Goal: Register for event/course

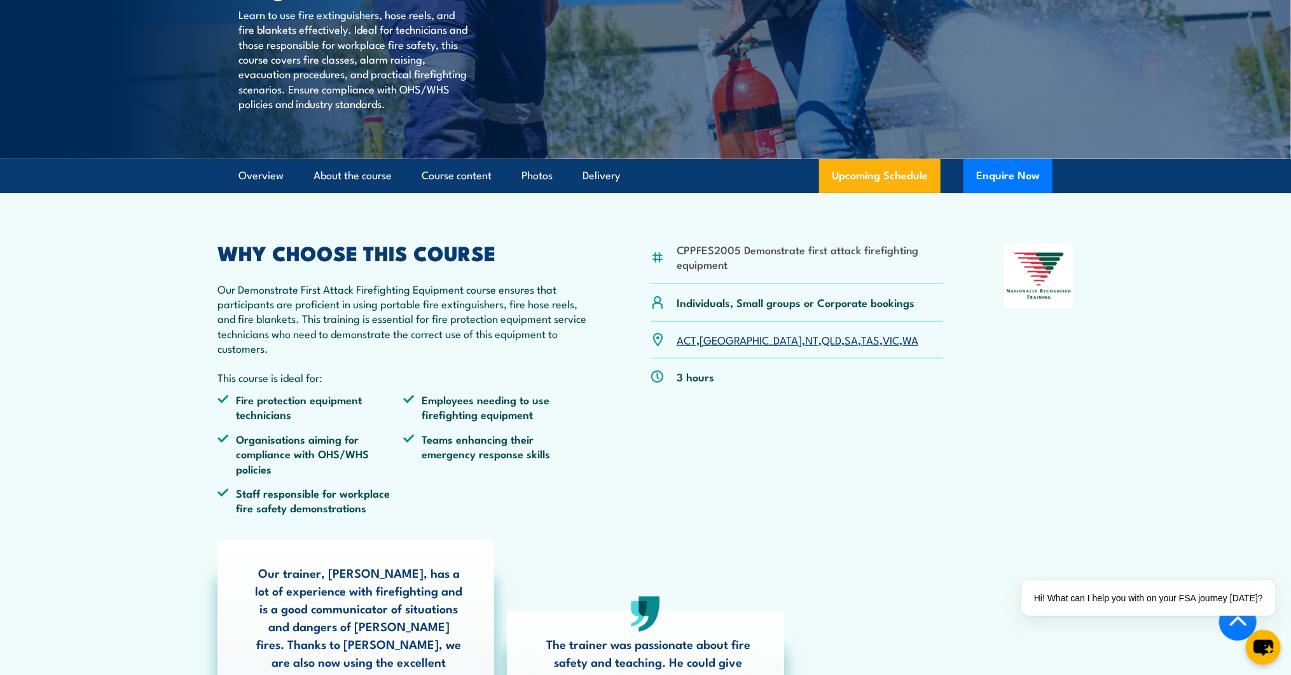
scroll to position [271, 0]
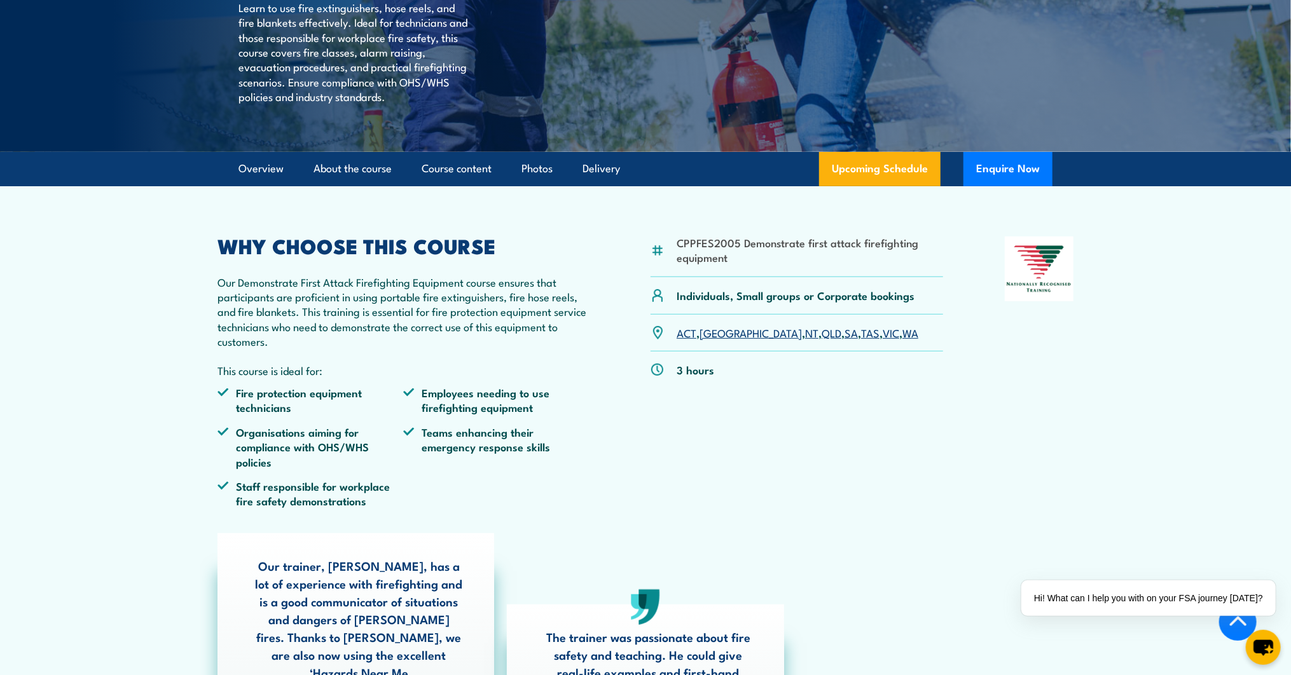
click at [822, 340] on link "QLD" at bounding box center [832, 332] width 20 height 15
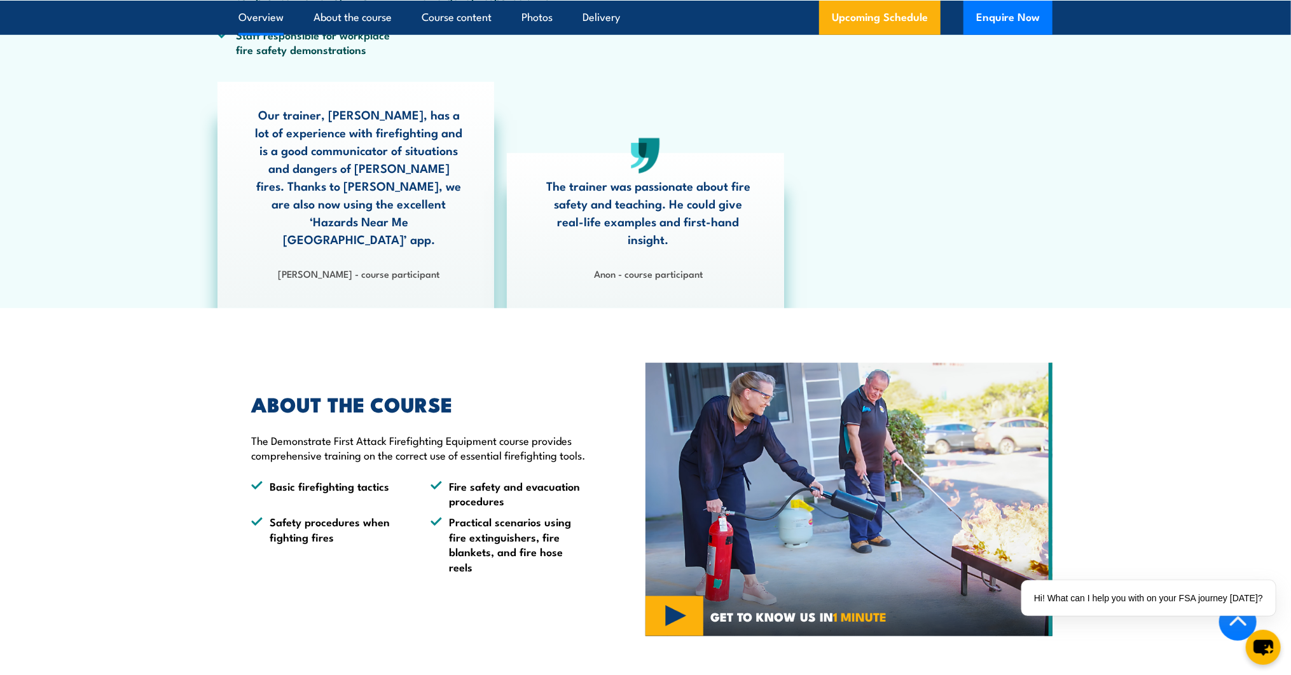
scroll to position [780, 0]
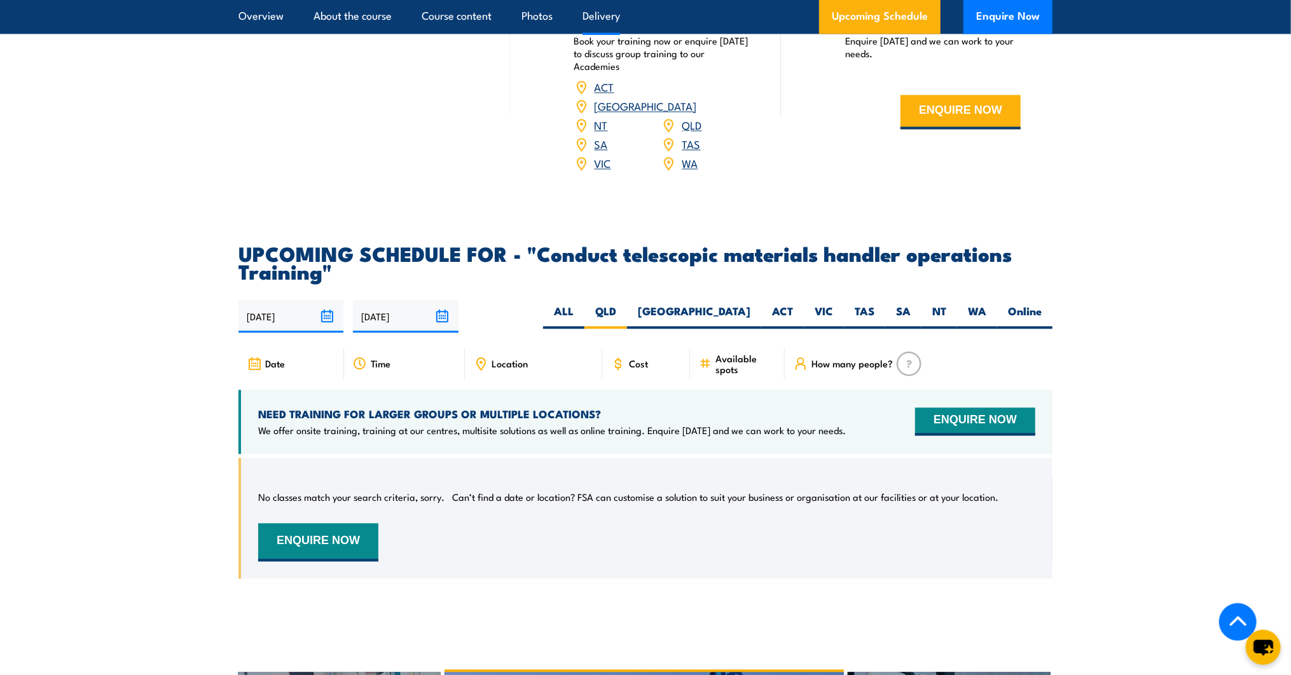
scroll to position [1444, 0]
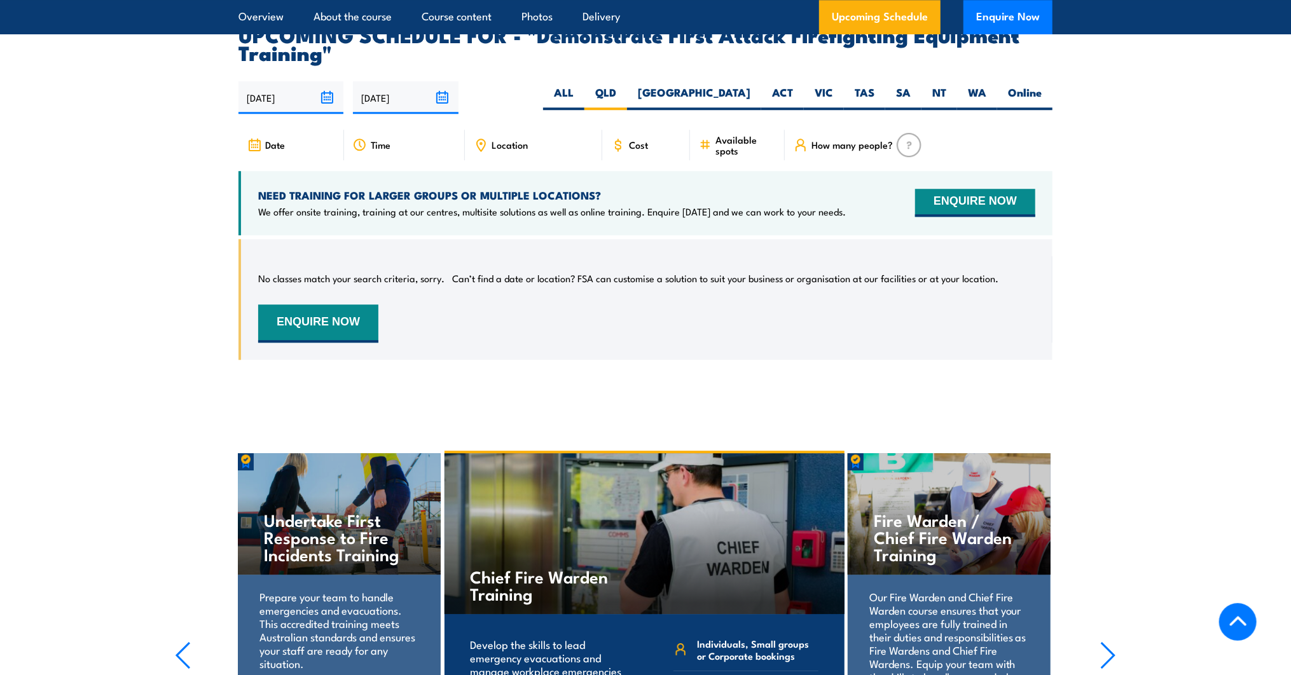
scroll to position [2179, 0]
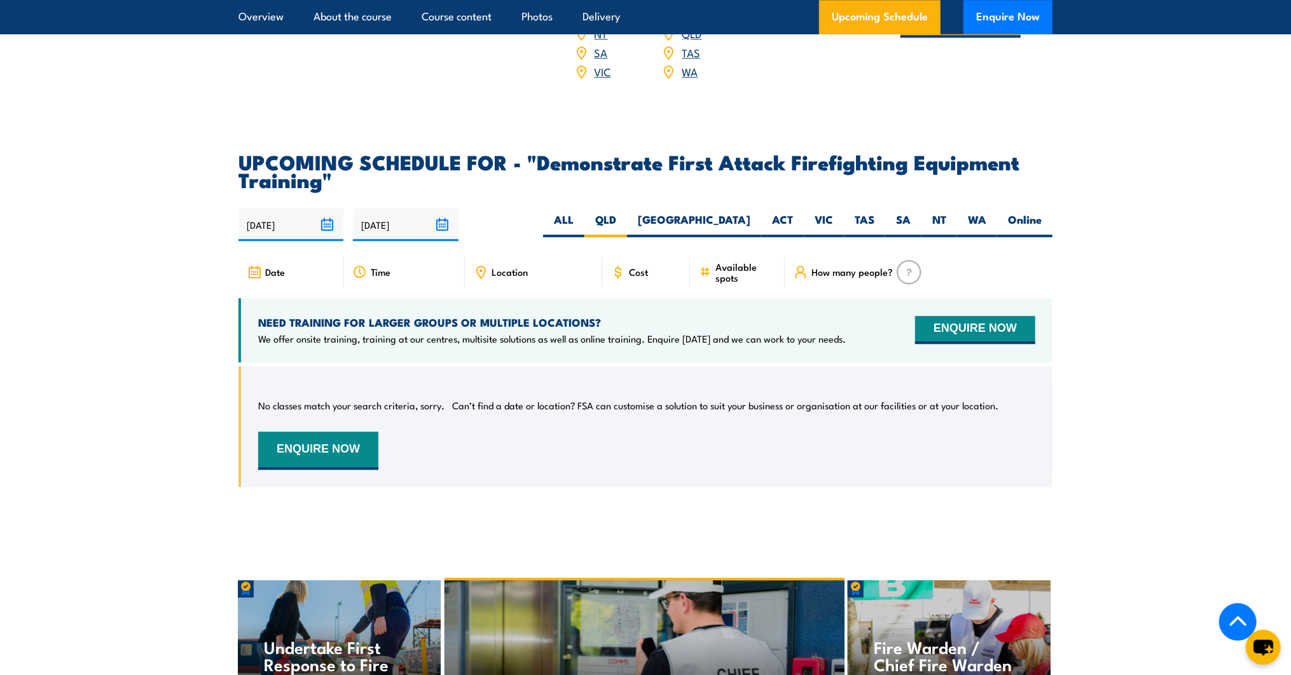
click at [286, 209] on input "06/10/2025" at bounding box center [291, 225] width 105 height 32
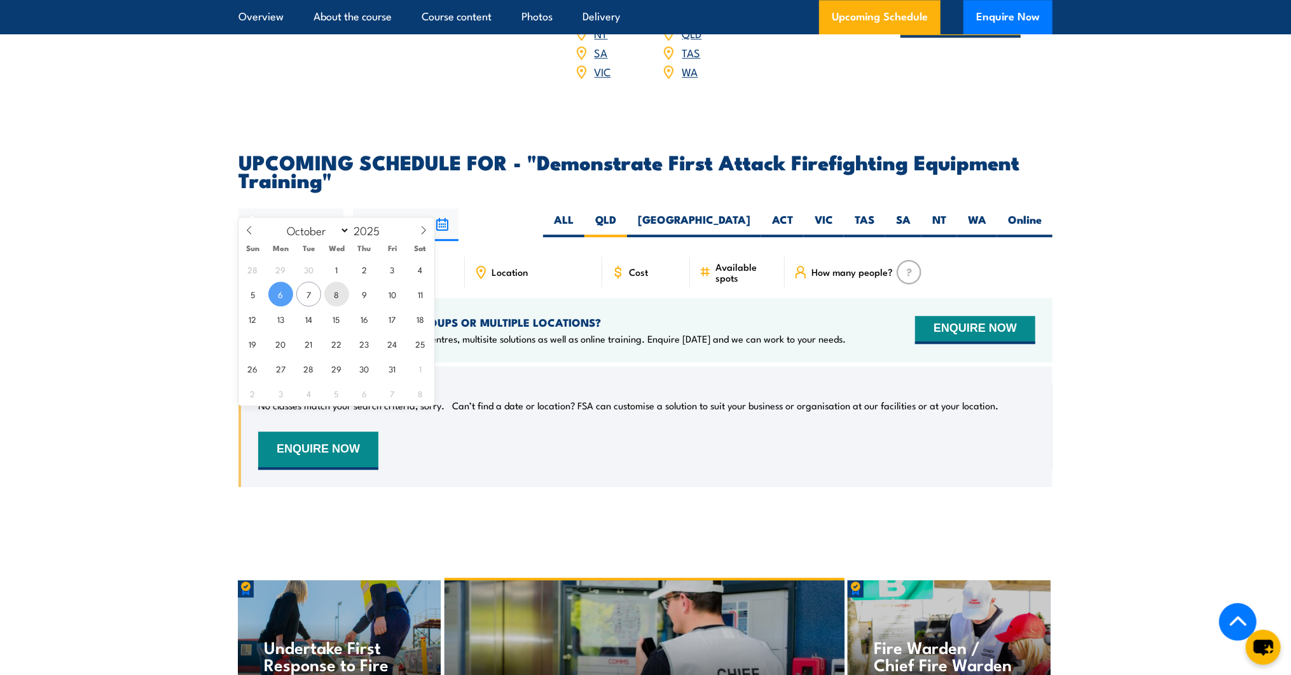
click at [333, 296] on span "8" at bounding box center [336, 294] width 25 height 25
type input "08/10/2025"
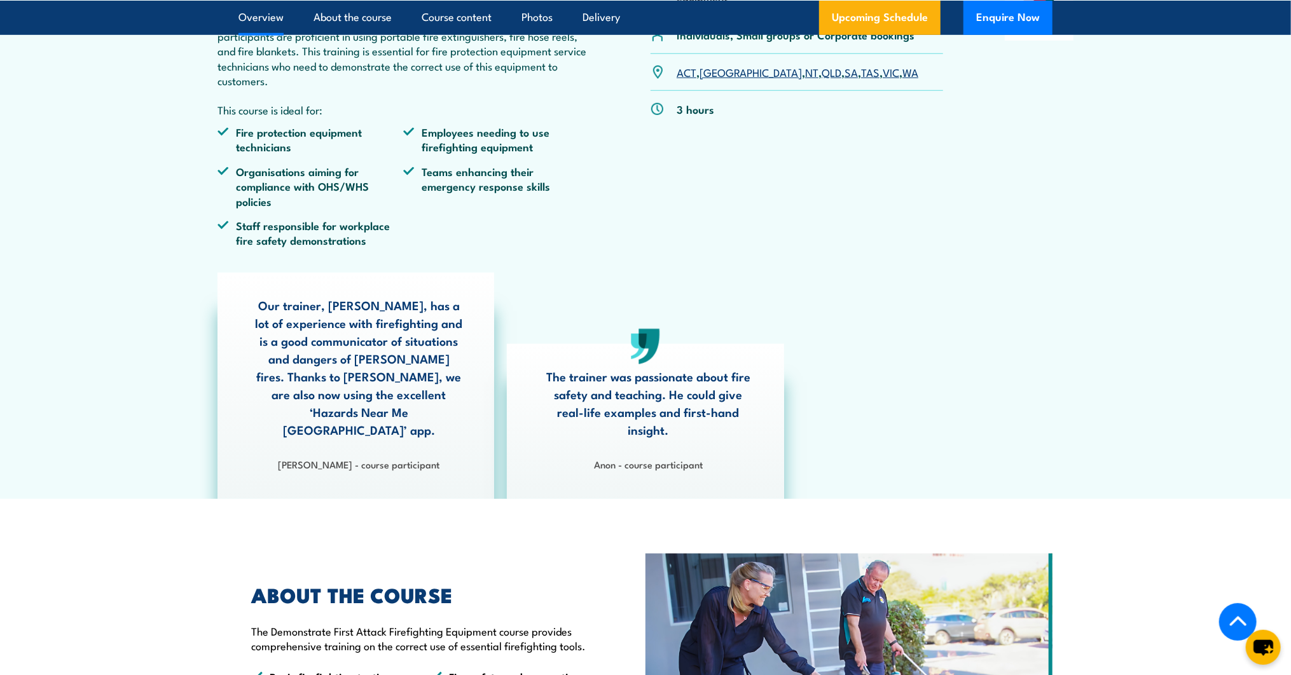
scroll to position [398, 0]
